Goal: Use online tool/utility: Utilize a website feature to perform a specific function

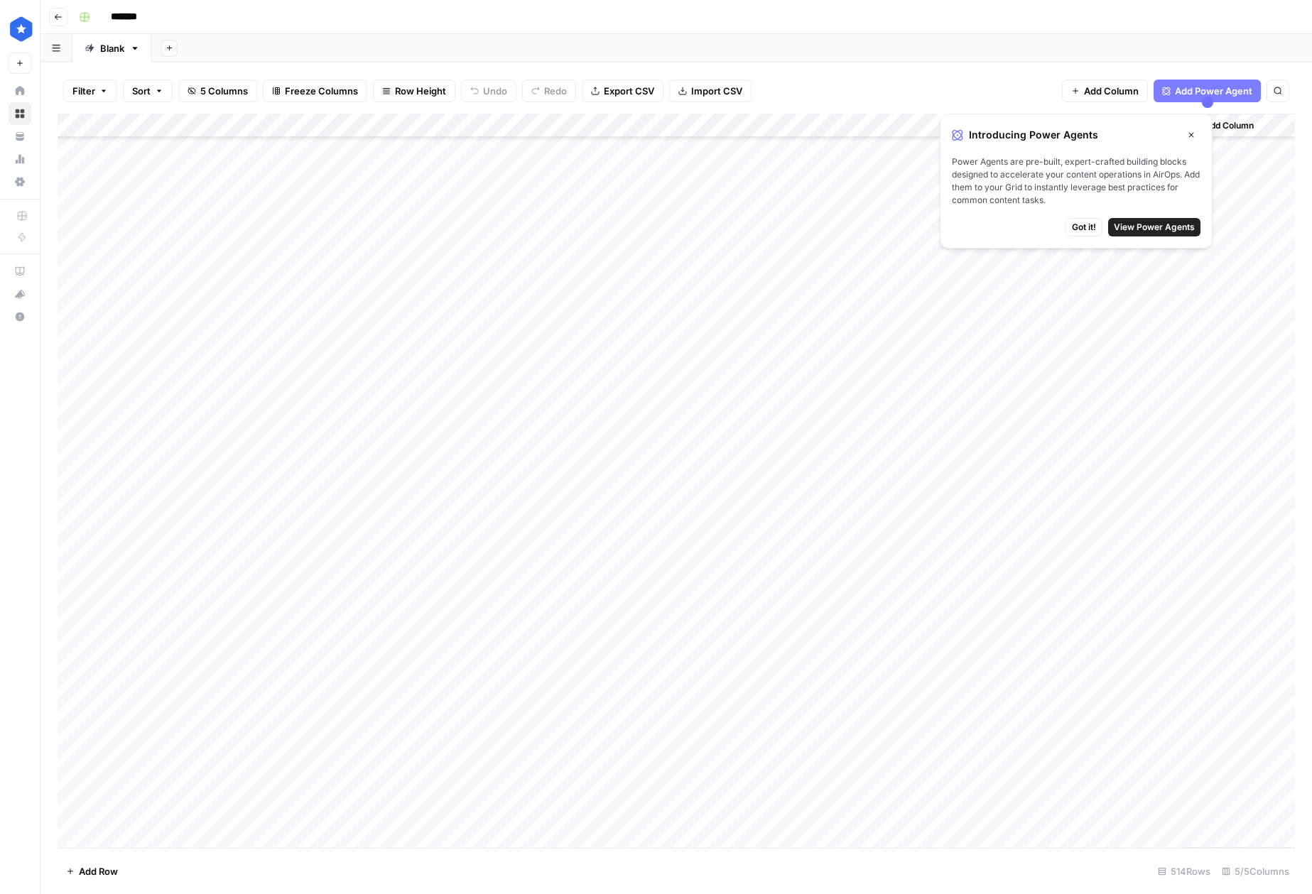
scroll to position [11725, 0]
click at [134, 839] on div "Add Column" at bounding box center [676, 481] width 1237 height 734
type textarea "**********"
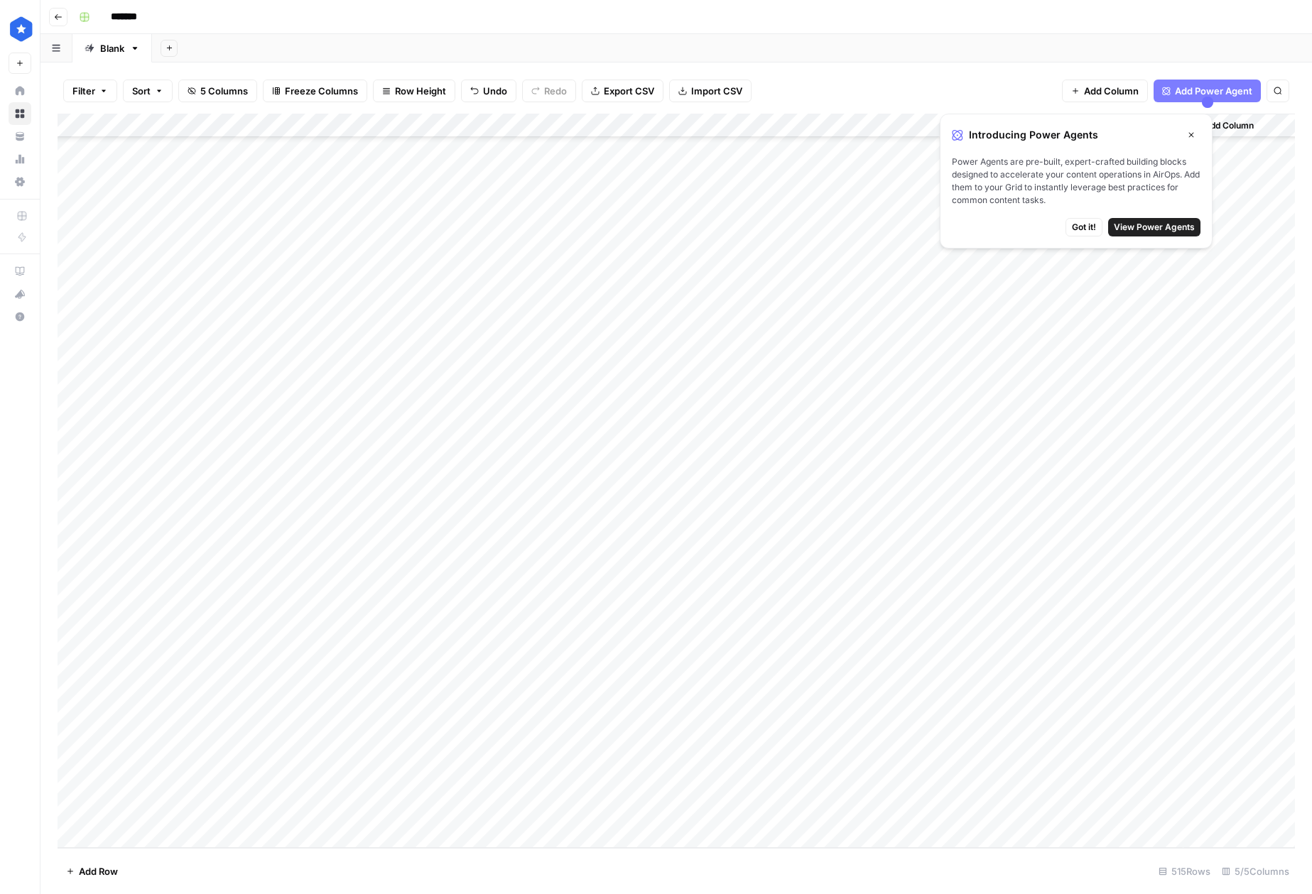
click at [124, 808] on div "Add Column" at bounding box center [676, 481] width 1237 height 734
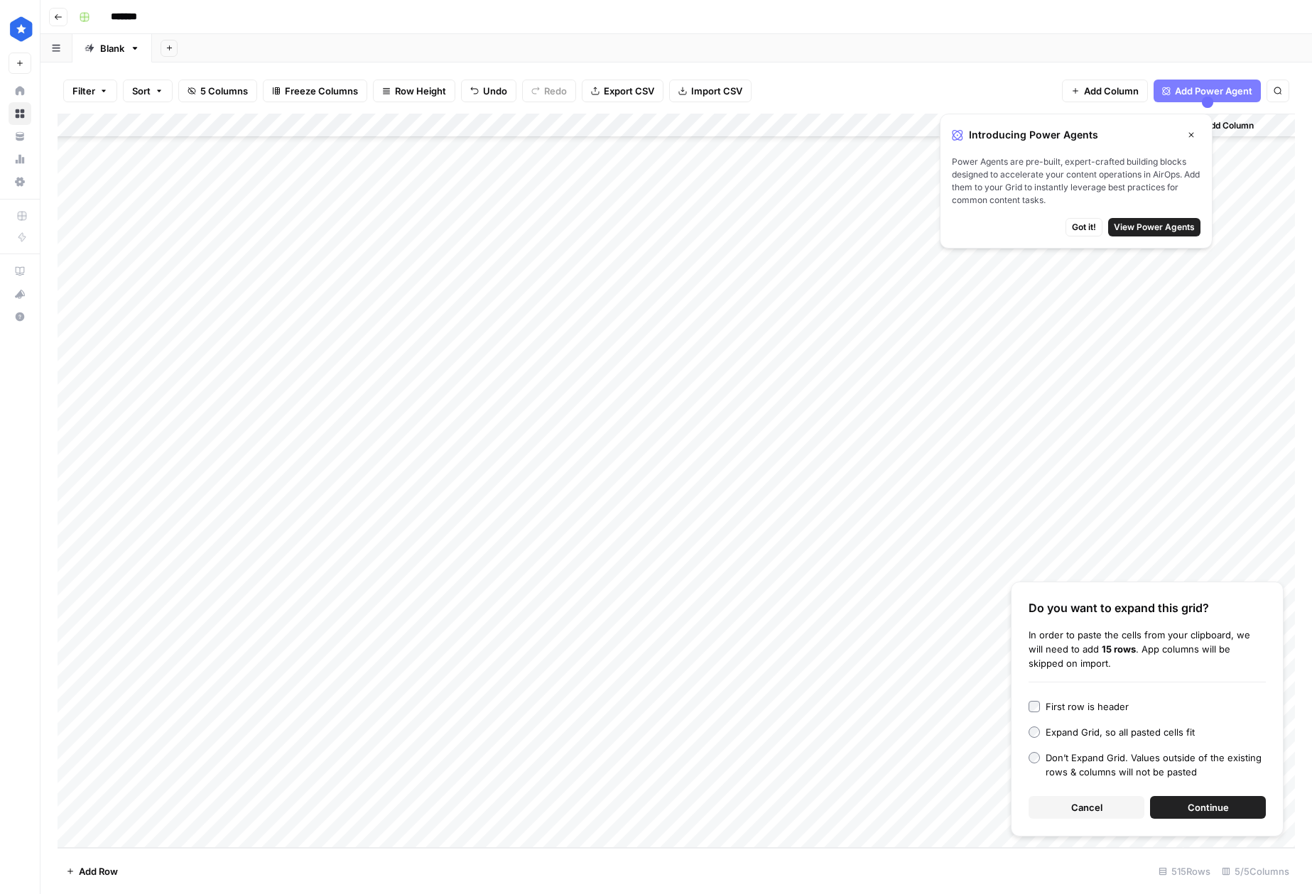
click at [1225, 806] on span "Continue" at bounding box center [1208, 807] width 41 height 14
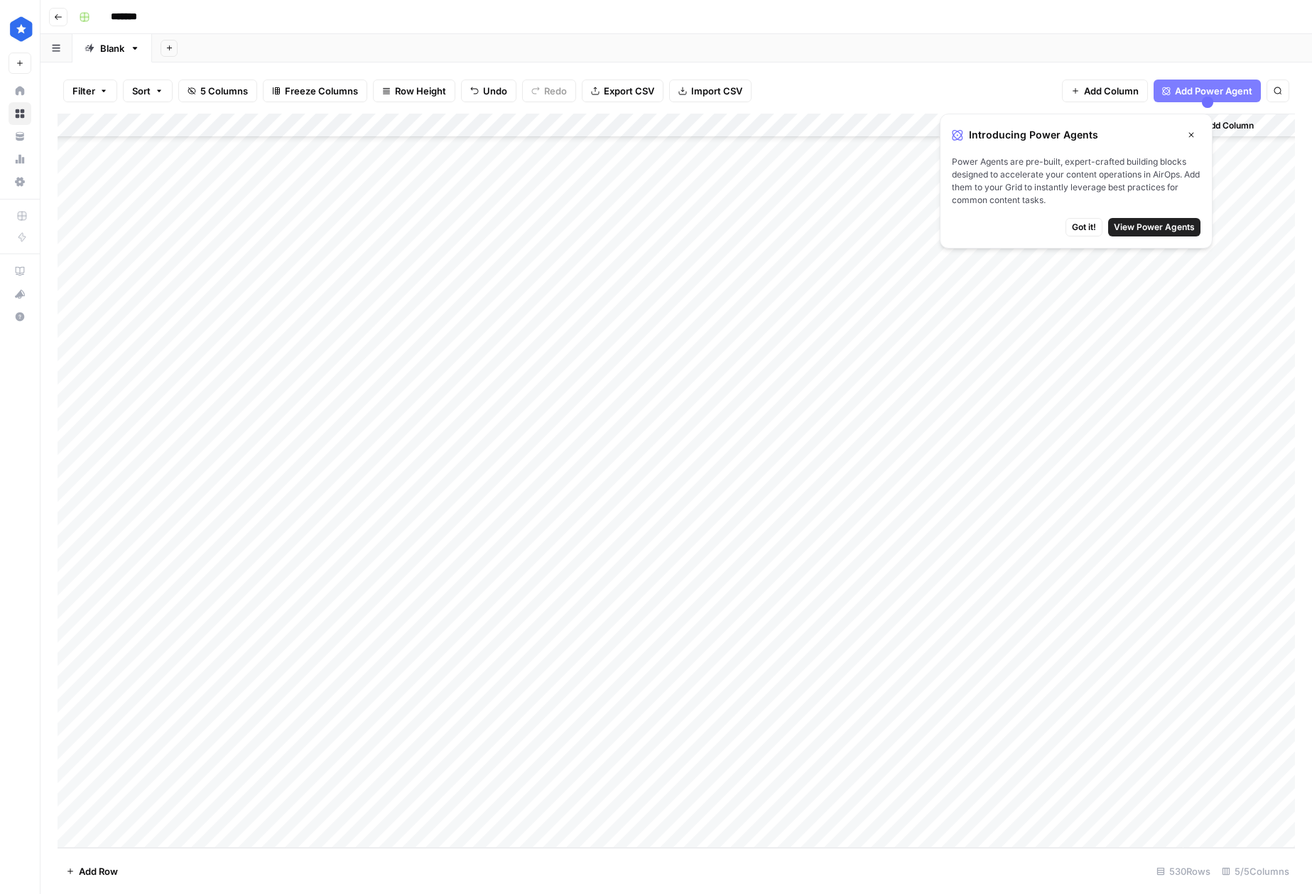
click at [719, 377] on div "Add Column" at bounding box center [676, 481] width 1237 height 734
click at [719, 462] on div "Add Column" at bounding box center [676, 481] width 1237 height 734
click at [726, 449] on div "Add Column" at bounding box center [676, 481] width 1237 height 734
drag, startPoint x: 798, startPoint y: 459, endPoint x: 768, endPoint y: 865, distance: 407.3
click at [768, 865] on div "Filter Sort 5 Columns Freeze Columns Row Height Undo Redo Export CSV Import CSV…" at bounding box center [675, 479] width 1271 height 832
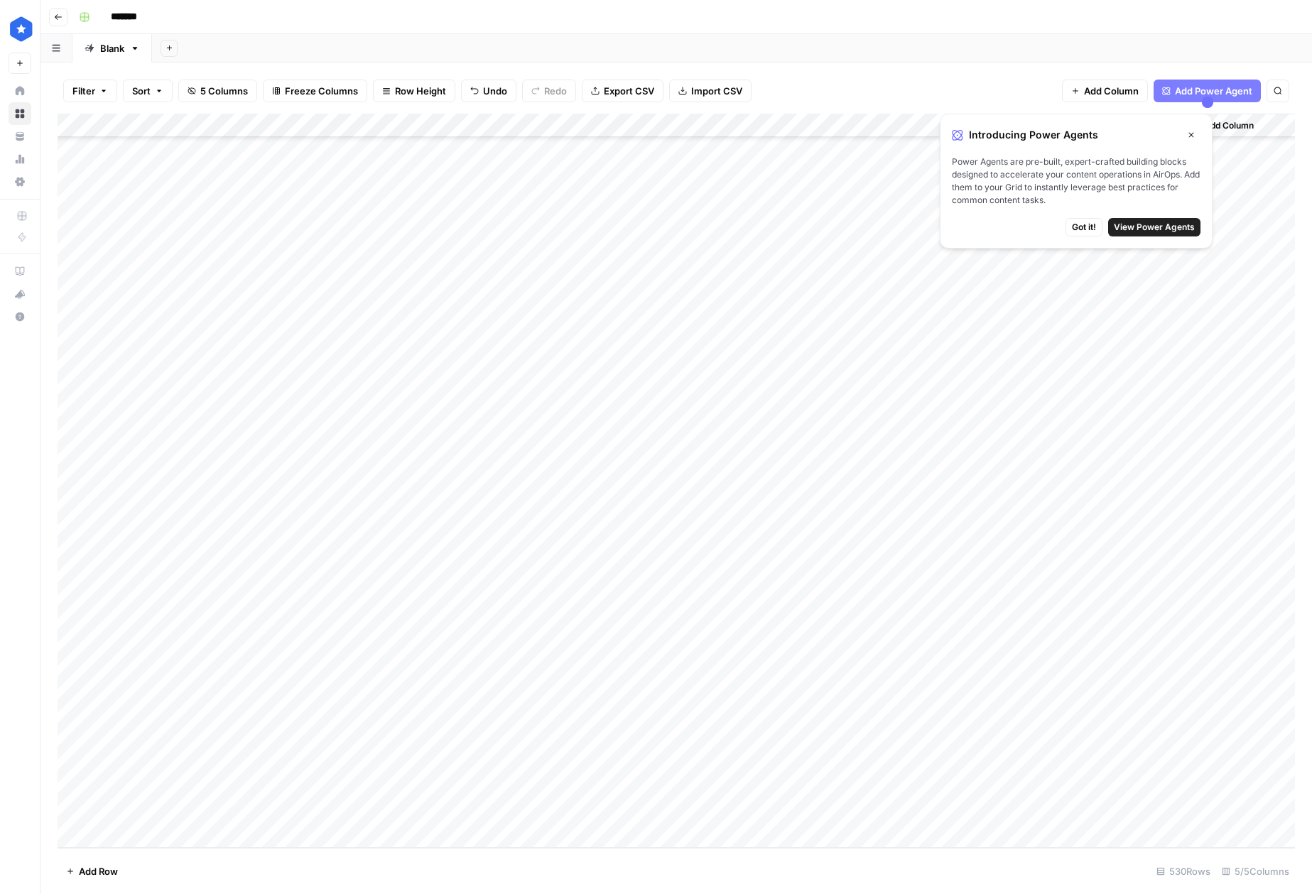
drag, startPoint x: 798, startPoint y: 460, endPoint x: 787, endPoint y: 825, distance: 365.2
click at [787, 825] on div "Add Column" at bounding box center [676, 481] width 1237 height 734
click at [561, 759] on div "Add Column" at bounding box center [676, 481] width 1237 height 734
click at [915, 452] on div "Add Column" at bounding box center [676, 481] width 1237 height 734
click at [894, 477] on div "Add Column" at bounding box center [676, 481] width 1237 height 734
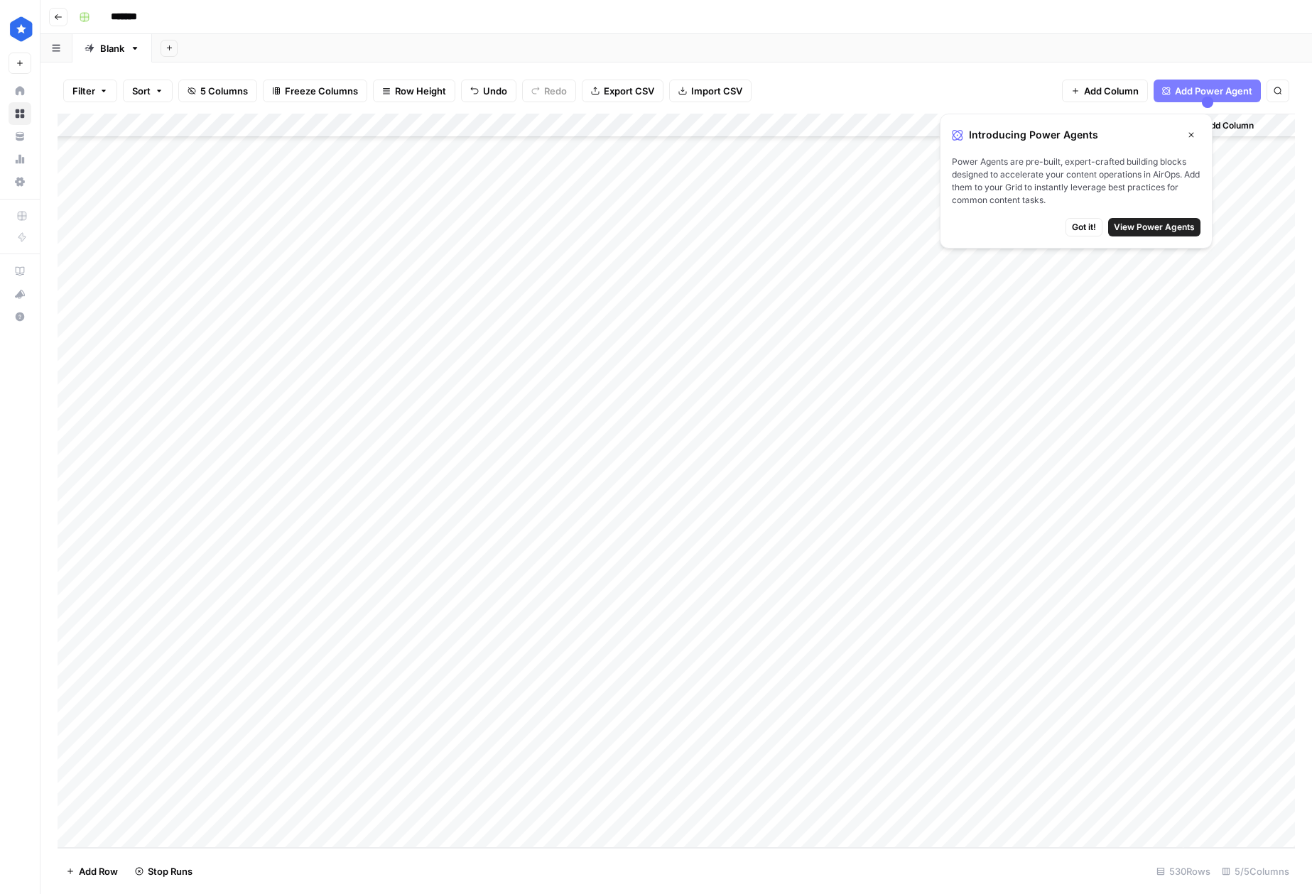
click at [893, 496] on div "Add Column" at bounding box center [676, 481] width 1237 height 734
drag, startPoint x: 922, startPoint y: 525, endPoint x: 898, endPoint y: 820, distance: 295.7
click at [898, 820] on div "Add Column" at bounding box center [676, 481] width 1237 height 734
click at [876, 525] on div "Add Column" at bounding box center [676, 481] width 1237 height 734
click at [862, 548] on div "Add Column" at bounding box center [676, 481] width 1237 height 734
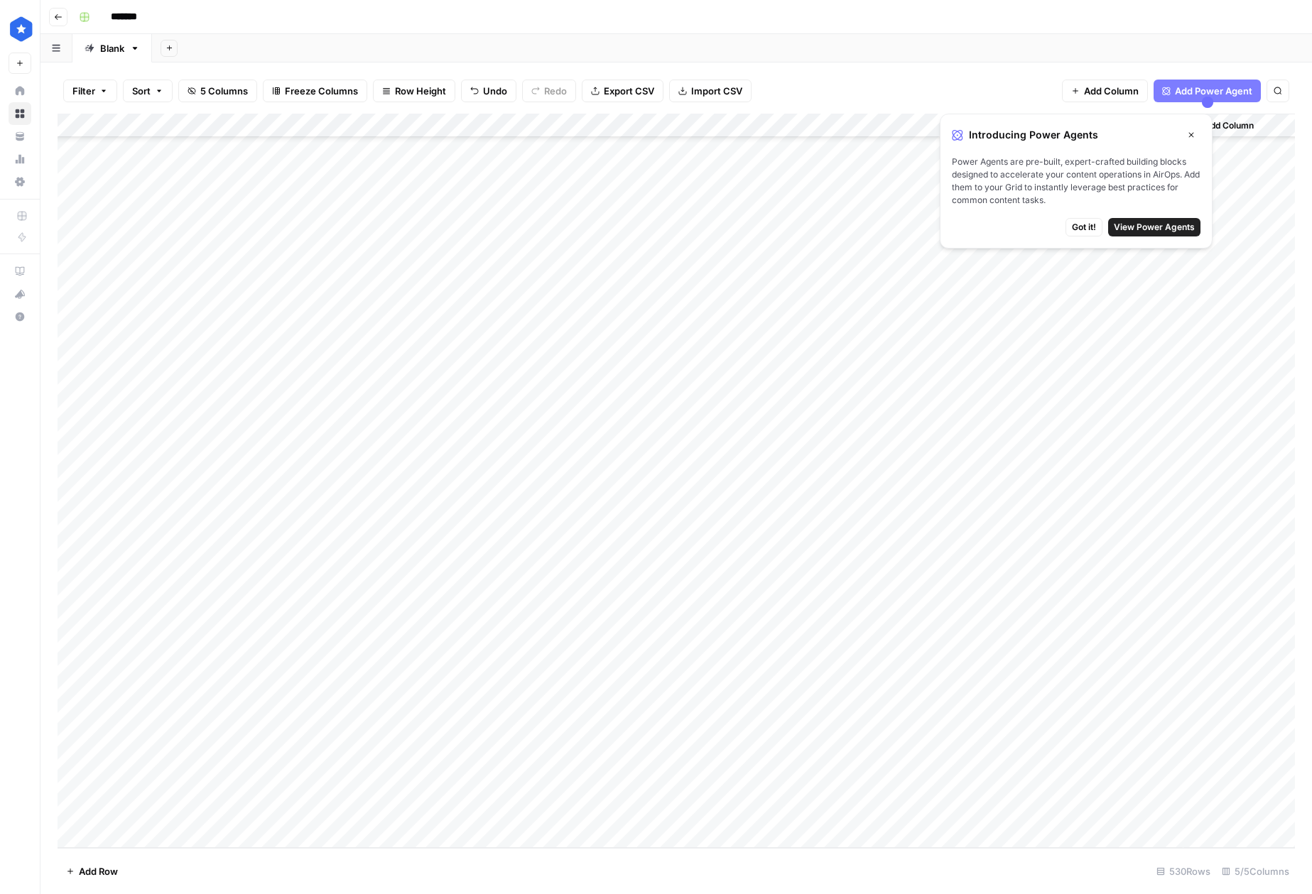
click at [864, 565] on div "Add Column" at bounding box center [676, 481] width 1237 height 734
click at [863, 593] on div "Add Column" at bounding box center [676, 481] width 1237 height 734
click at [865, 616] on div "Add Column" at bounding box center [676, 481] width 1237 height 734
click at [858, 647] on div "Add Column" at bounding box center [676, 481] width 1237 height 734
click at [857, 662] on div "Add Column" at bounding box center [676, 481] width 1237 height 734
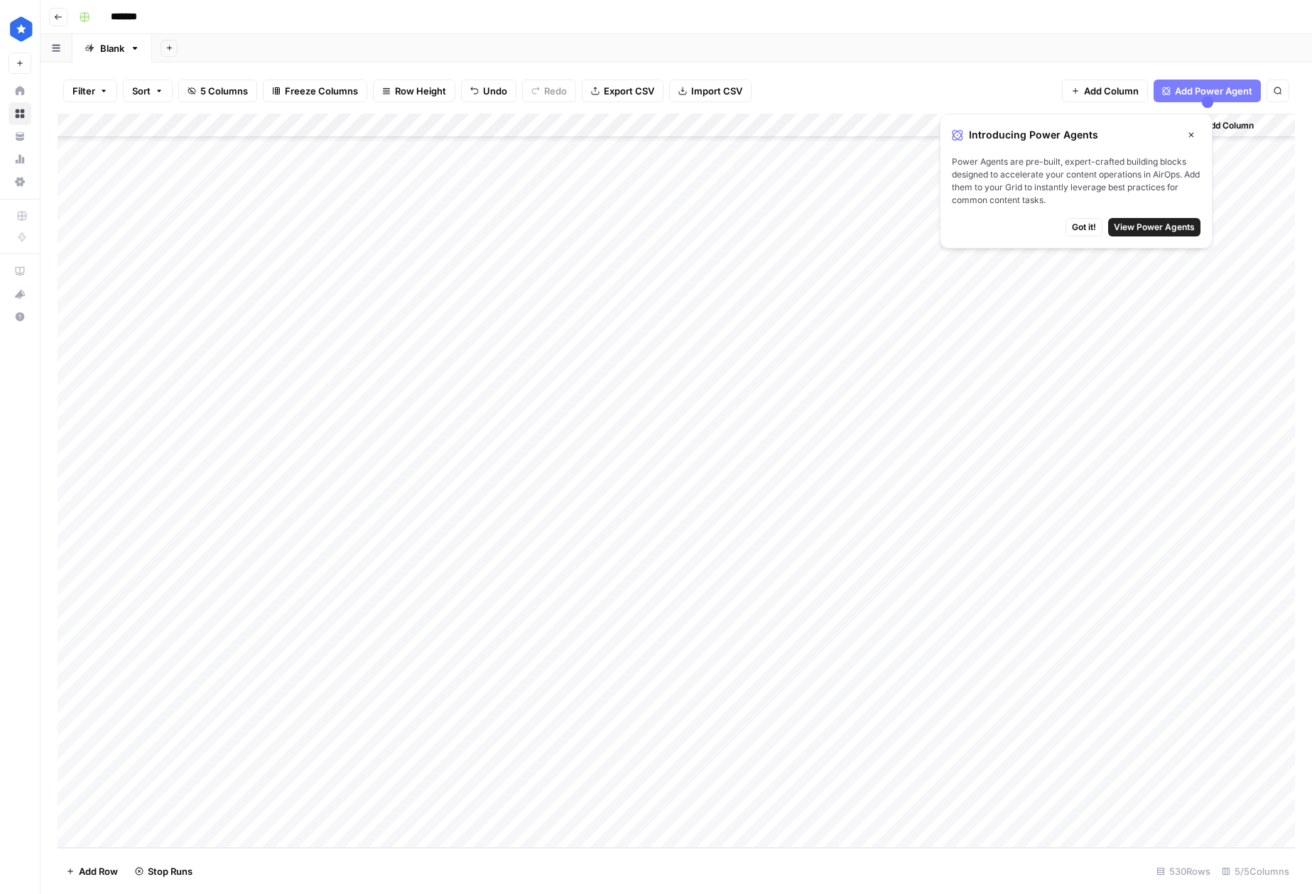
click at [857, 693] on div "Add Column" at bounding box center [676, 481] width 1237 height 734
click at [857, 717] on div "Add Column" at bounding box center [676, 481] width 1237 height 734
click at [856, 737] on div "Add Column" at bounding box center [676, 481] width 1237 height 734
click at [855, 759] on div "Add Column" at bounding box center [676, 481] width 1237 height 734
click at [851, 788] on div "Add Column" at bounding box center [676, 481] width 1237 height 734
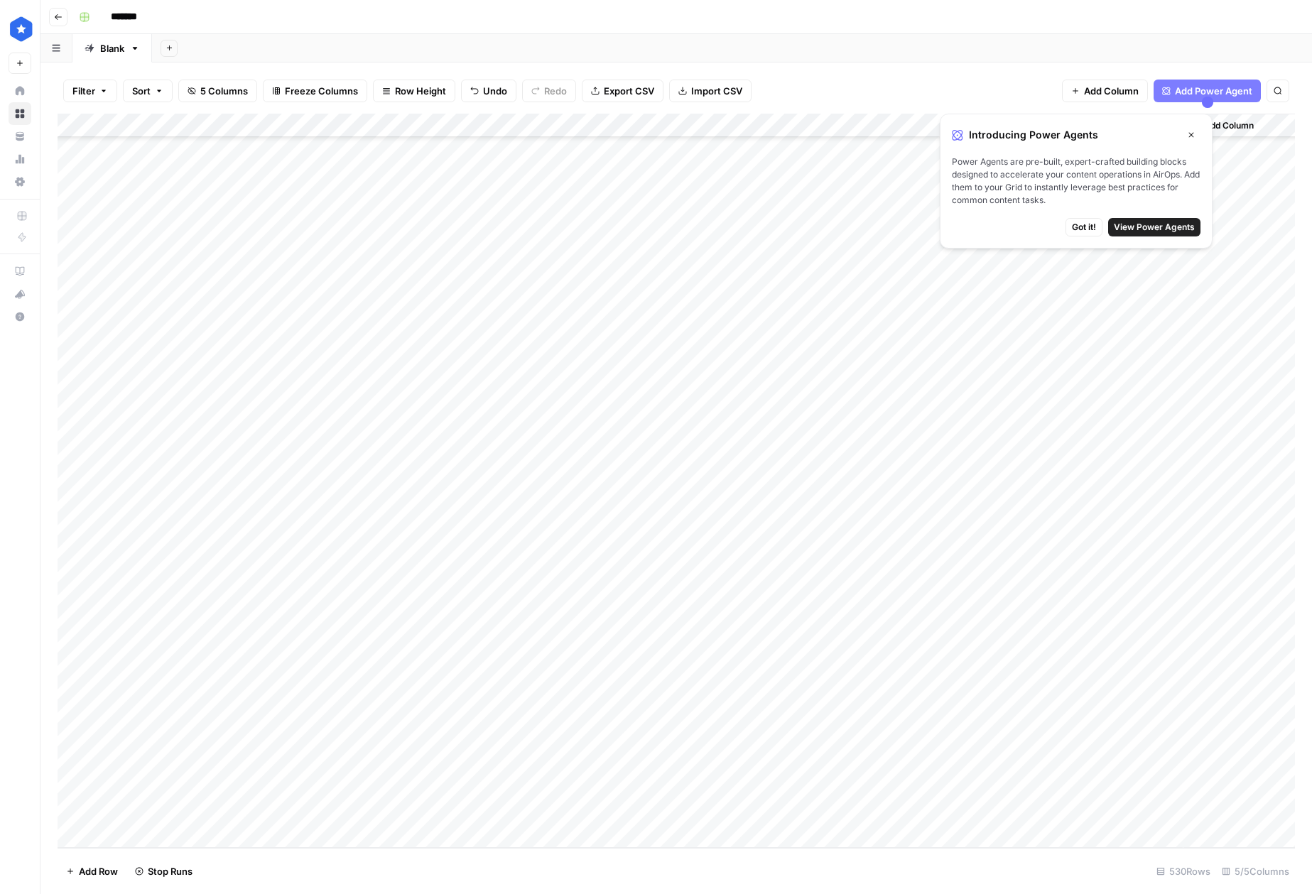
click at [854, 814] on div "Add Column" at bounding box center [676, 481] width 1237 height 734
click at [732, 818] on div "Add Column" at bounding box center [676, 481] width 1237 height 734
drag, startPoint x: 991, startPoint y: 450, endPoint x: 1011, endPoint y: 789, distance: 339.4
click at [1011, 789] on div "Add Column" at bounding box center [676, 481] width 1237 height 734
click at [190, 808] on div "Add Column" at bounding box center [676, 481] width 1237 height 734
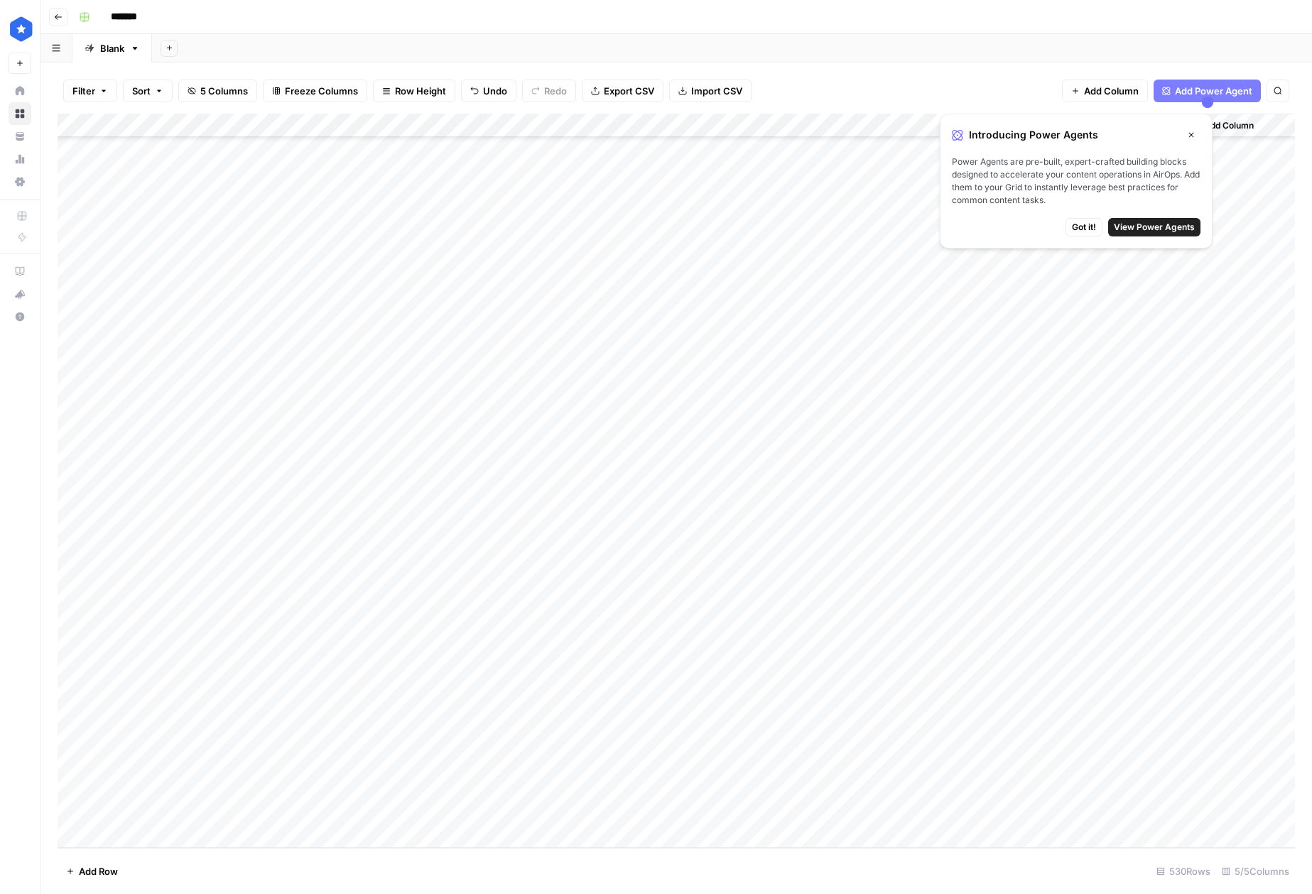
click at [708, 812] on div "Add Column" at bounding box center [676, 481] width 1237 height 734
type input "prof"
drag, startPoint x: 720, startPoint y: 862, endPoint x: 737, endPoint y: 849, distance: 20.9
click at [720, 862] on button "Profile" at bounding box center [713, 867] width 40 height 17
click at [862, 814] on div "Add Column" at bounding box center [676, 481] width 1237 height 734
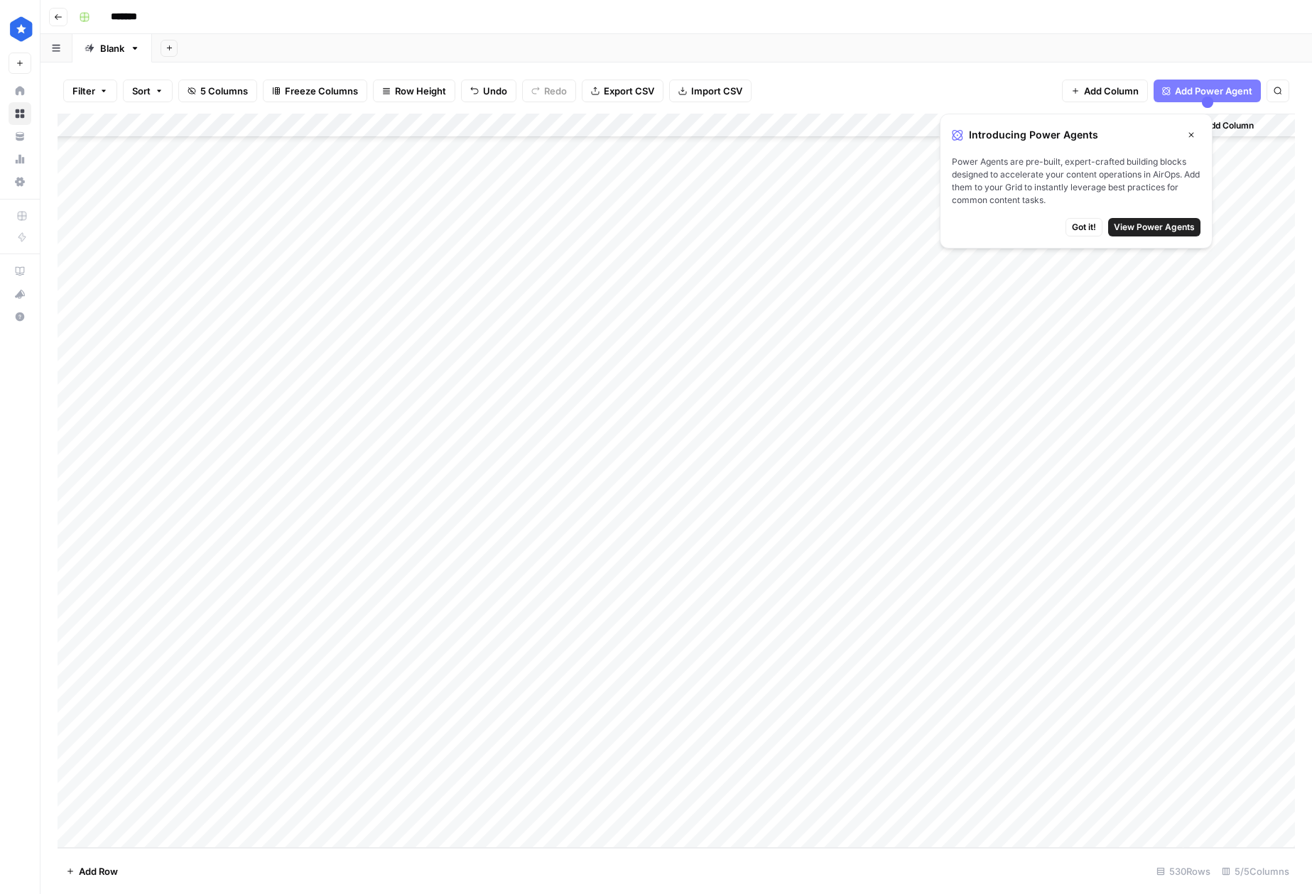
drag, startPoint x: 459, startPoint y: 694, endPoint x: 449, endPoint y: 696, distance: 10.2
click at [449, 696] on div "Add Column" at bounding box center [676, 481] width 1237 height 734
click at [949, 807] on div "Add Column" at bounding box center [676, 481] width 1237 height 734
